Goal: Navigation & Orientation: Find specific page/section

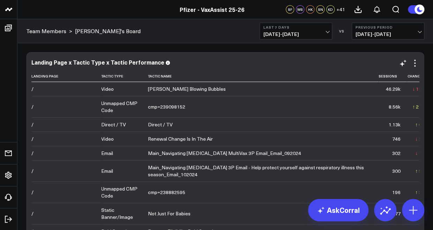
click at [148, 112] on td "cmp=239098152" at bounding box center [263, 106] width 231 height 21
click at [153, 105] on div "cmp=239098152" at bounding box center [166, 106] width 37 height 7
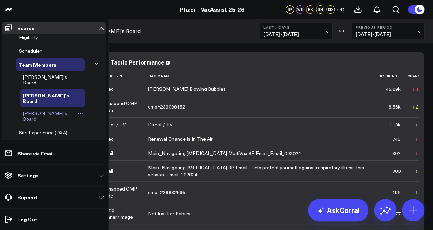
scroll to position [19, 0]
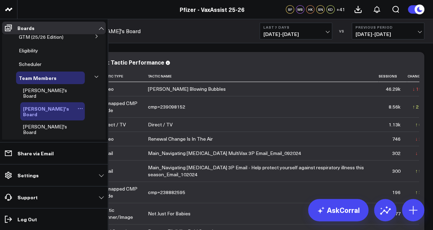
click at [46, 105] on span "[PERSON_NAME]'s Board" at bounding box center [46, 111] width 46 height 13
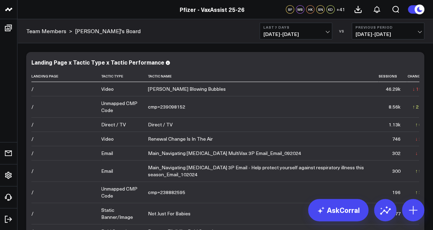
scroll to position [0, 0]
click at [58, 31] on link "Team Members" at bounding box center [46, 31] width 40 height 8
click at [56, 33] on link "Team Members" at bounding box center [46, 31] width 40 height 8
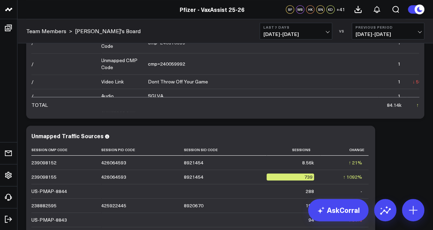
click at [59, 14] on header "Pfizer - VaxAssist Pfizer - VaxAssist 25-26 Pfizer - VaxAssist 25-26 SF WS HK S…" at bounding box center [216, 9] width 433 height 19
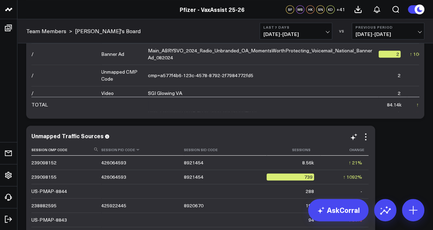
scroll to position [173, 0]
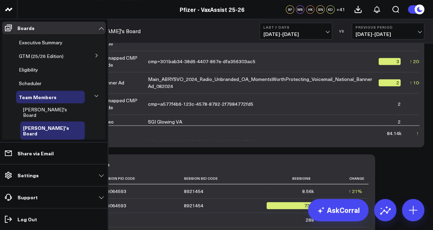
click at [90, 54] on button at bounding box center [97, 55] width 18 height 10
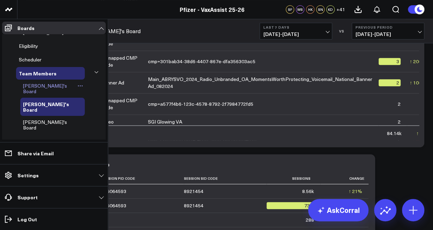
click at [55, 85] on span "[PERSON_NAME]'s Board" at bounding box center [45, 88] width 44 height 12
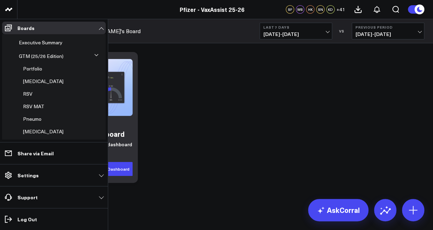
click at [94, 57] on icon at bounding box center [96, 55] width 4 height 4
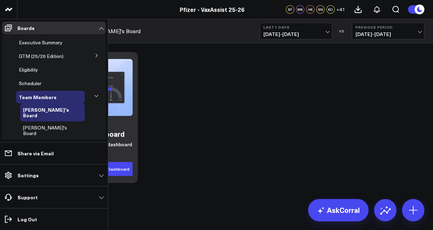
click at [91, 57] on button at bounding box center [97, 55] width 18 height 10
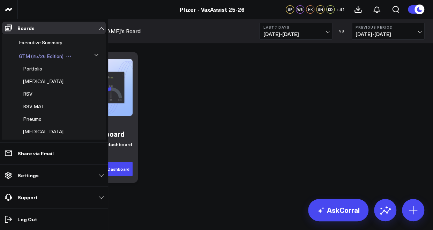
click at [52, 57] on span "GTM (25/26 Edition)" at bounding box center [41, 56] width 45 height 7
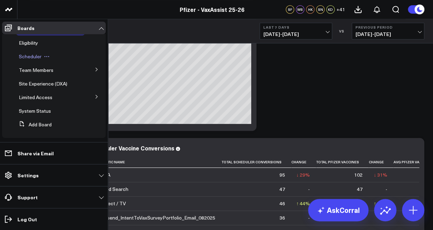
scroll to position [29, 0]
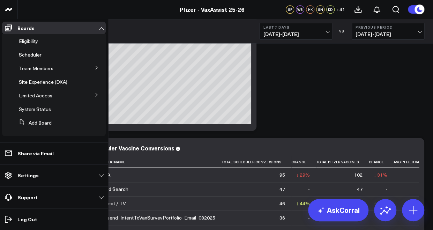
click at [90, 96] on button at bounding box center [97, 94] width 18 height 10
click at [56, 107] on span "PFA - Cross Domain" at bounding box center [45, 108] width 44 height 7
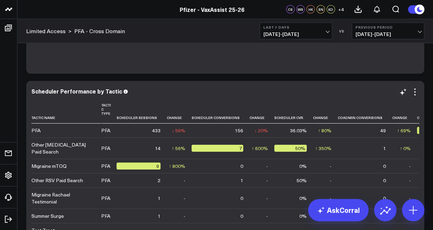
scroll to position [1984, 0]
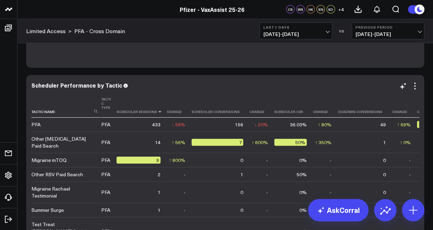
click at [157, 113] on icon at bounding box center [160, 111] width 6 height 4
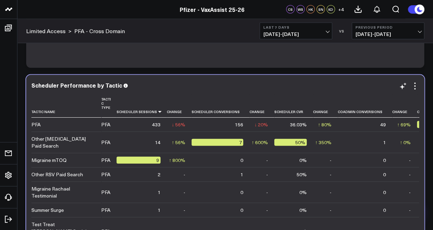
click at [163, 129] on td "433" at bounding box center [141, 125] width 50 height 14
click at [157, 112] on icon at bounding box center [160, 111] width 6 height 4
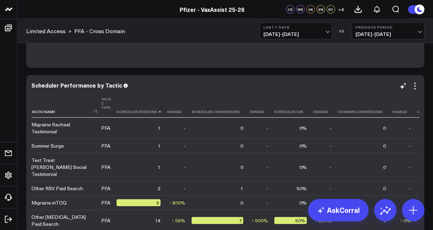
click at [157, 112] on icon at bounding box center [160, 111] width 6 height 4
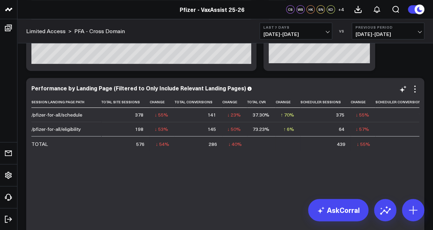
scroll to position [1412, 0]
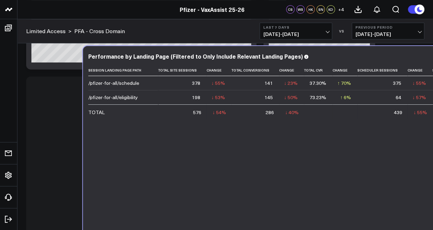
drag, startPoint x: 192, startPoint y: 134, endPoint x: 289, endPoint y: 90, distance: 106.6
click at [279, 104] on td "286" at bounding box center [255, 111] width 48 height 15
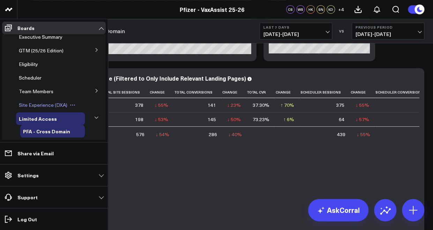
scroll to position [4, 0]
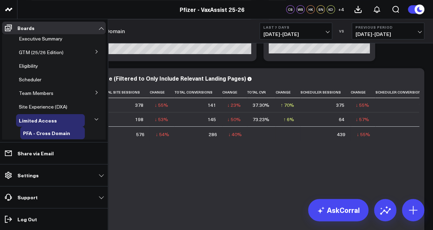
click at [95, 93] on icon at bounding box center [97, 92] width 4 height 4
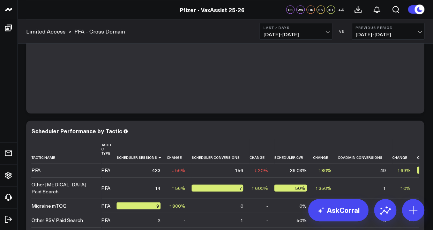
scroll to position [1966, 0]
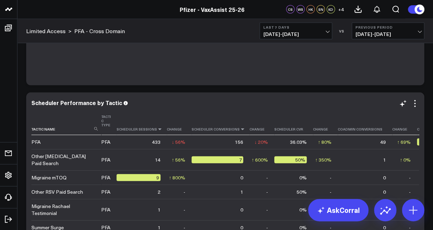
click at [240, 129] on icon at bounding box center [243, 129] width 6 height 4
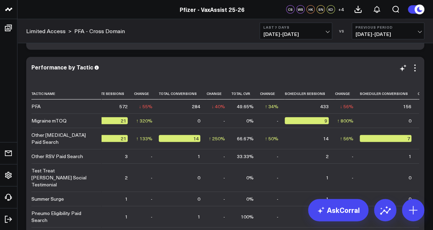
scroll to position [0, 31]
click at [407, 95] on icon at bounding box center [410, 93] width 6 height 4
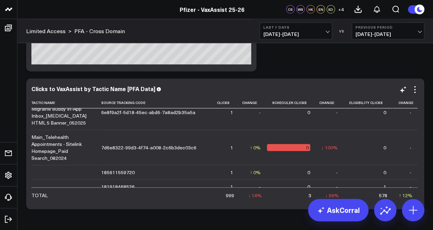
scroll to position [3401, 0]
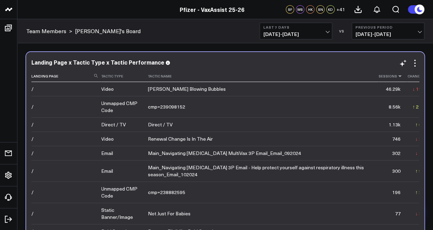
click at [397, 76] on icon at bounding box center [400, 76] width 6 height 4
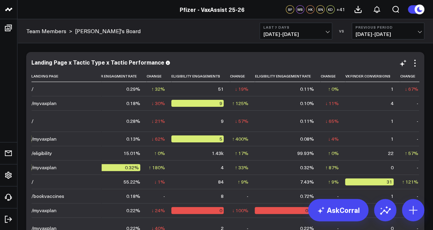
scroll to position [0, 474]
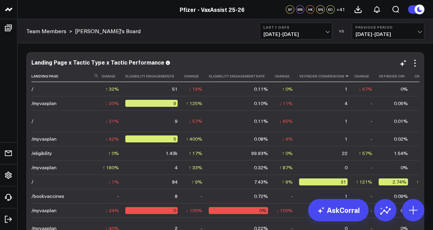
click at [344, 77] on icon at bounding box center [347, 76] width 6 height 4
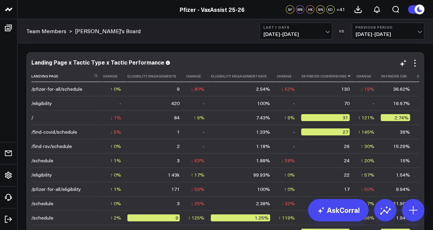
scroll to position [0, 473]
